Goal: Transaction & Acquisition: Book appointment/travel/reservation

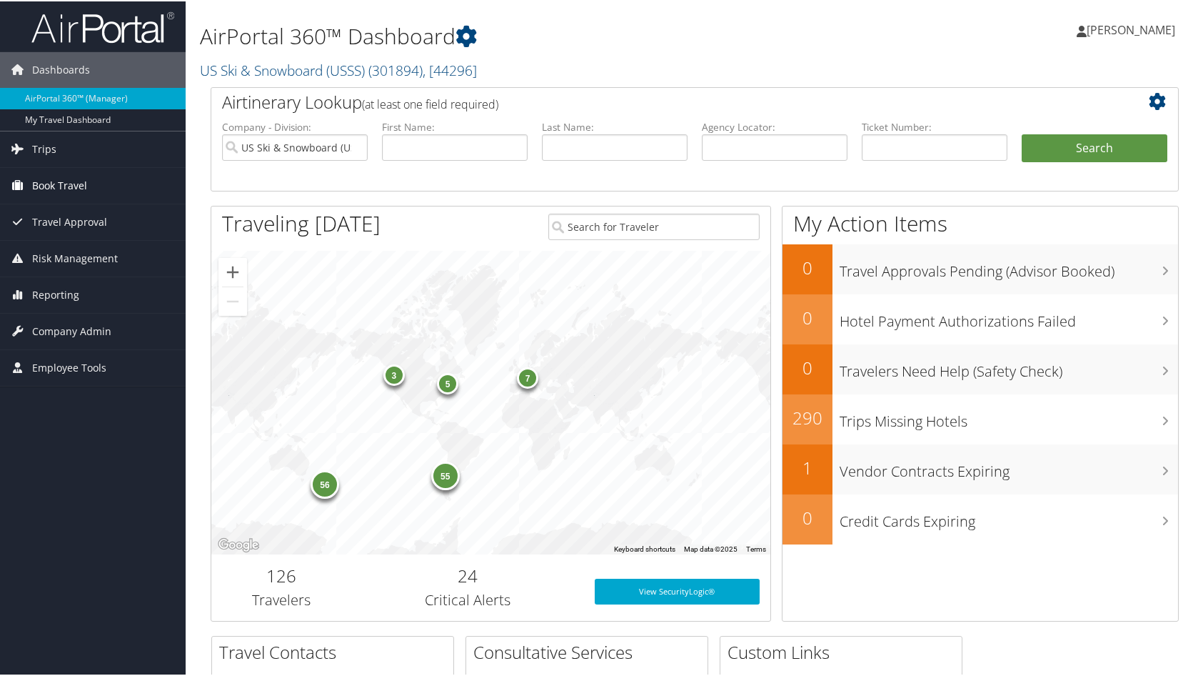
click at [54, 188] on span "Book Travel" at bounding box center [59, 184] width 55 height 36
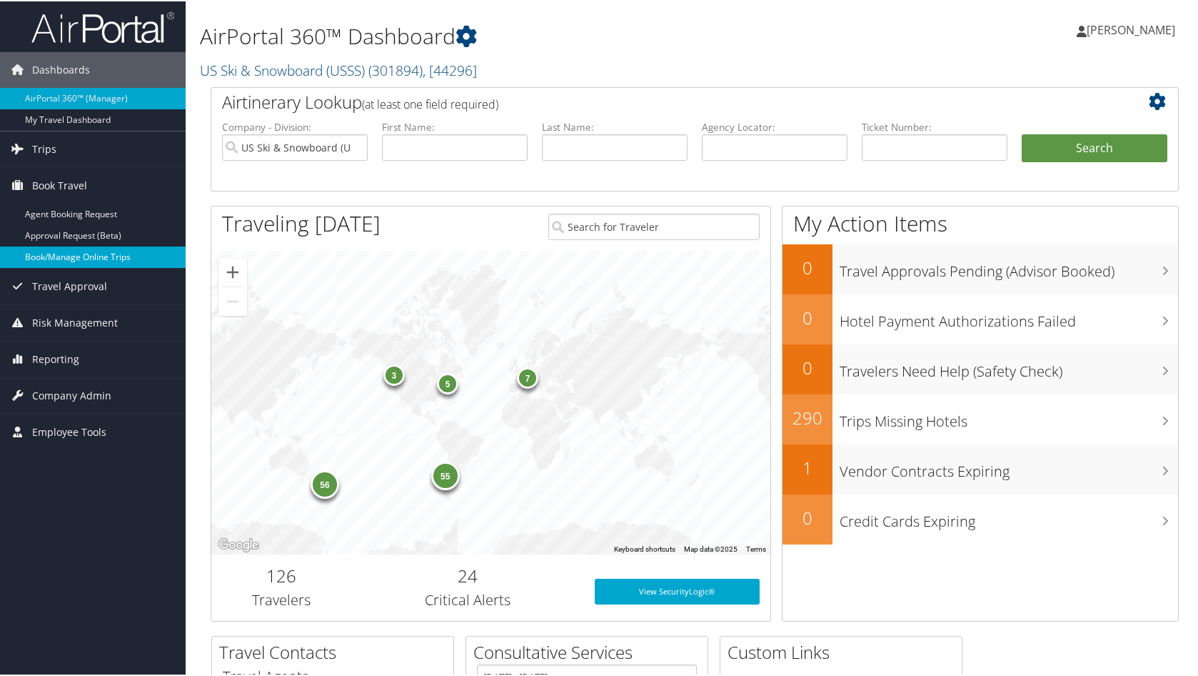
click at [57, 259] on link "Book/Manage Online Trips" at bounding box center [93, 255] width 186 height 21
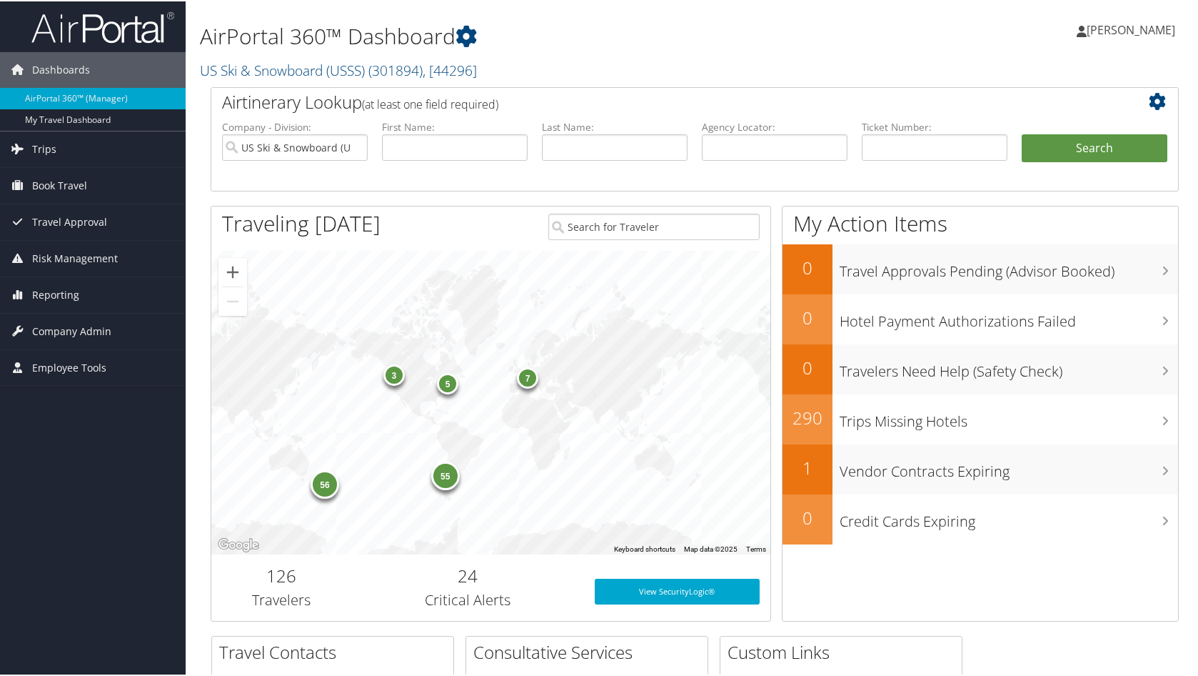
click at [1153, 29] on span "[PERSON_NAME]" at bounding box center [1131, 29] width 89 height 16
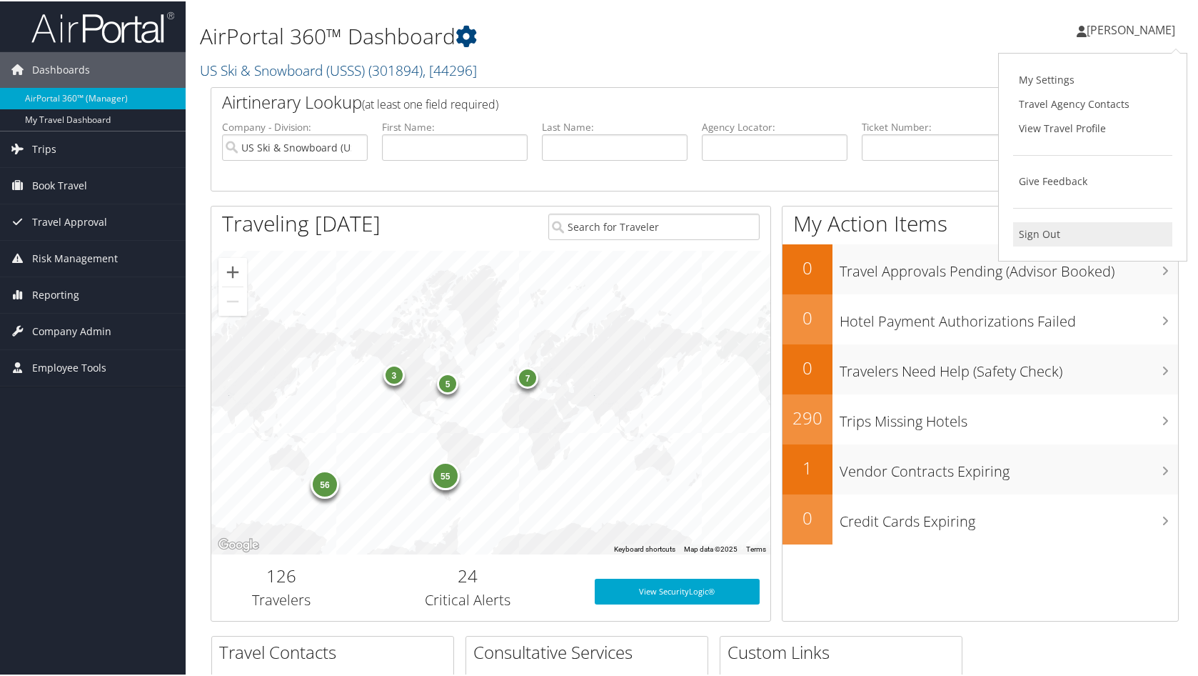
click at [1036, 234] on link "Sign Out" at bounding box center [1092, 233] width 159 height 24
